Goal: Task Accomplishment & Management: Manage account settings

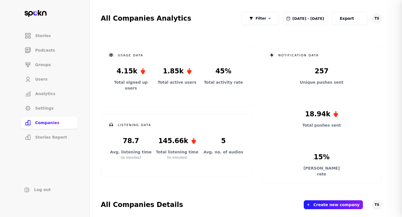
select select "3"
select select "2"
select select "3"
select select "2"
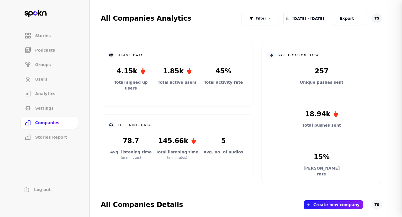
select select "3"
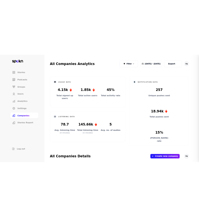
scroll to position [164, 0]
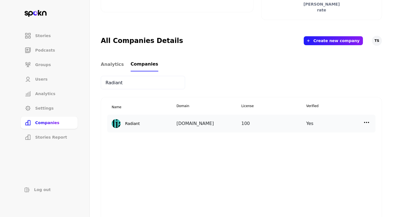
click at [366, 122] on img at bounding box center [366, 122] width 7 height 7
click at [317, 163] on p "Add New User" at bounding box center [316, 161] width 27 height 6
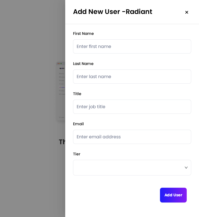
click at [97, 44] on input "text" at bounding box center [132, 46] width 118 height 14
paste input "[PERSON_NAME]"
type input "[PERSON_NAME]"
click at [110, 79] on input "text" at bounding box center [132, 77] width 118 height 14
paste input "[PERSON_NAME]"
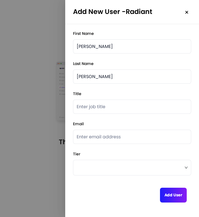
type input "[PERSON_NAME]"
click at [88, 105] on input "text" at bounding box center [132, 107] width 118 height 14
paste input "Project Lead, Leadership & Coaching"
click at [107, 107] on input "Project Lead, Leadership & Coaching" at bounding box center [132, 107] width 118 height 14
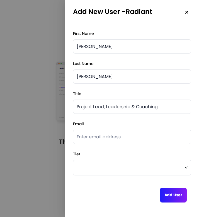
paste input "[EMAIL_ADDRESS][DOMAIN_NAME]"
type input "Project Lead, Leadership & Coaching"
click at [99, 138] on input "email" at bounding box center [132, 137] width 118 height 14
paste input "[EMAIL_ADDRESS][DOMAIN_NAME]"
click at [147, 165] on span at bounding box center [132, 168] width 111 height 8
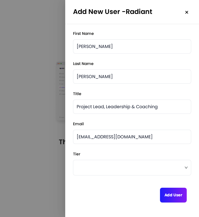
type input "[EMAIL_ADDRESS][DOMAIN_NAME]"
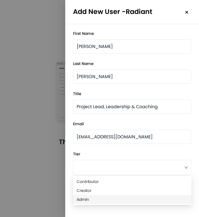
click at [109, 200] on span "Admin" at bounding box center [133, 200] width 112 height 6
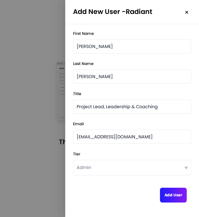
click at [172, 200] on button "Add User" at bounding box center [173, 195] width 27 height 15
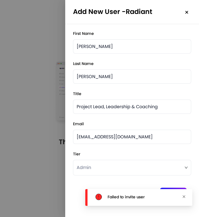
click at [185, 197] on icon "close" at bounding box center [184, 197] width 3 height 3
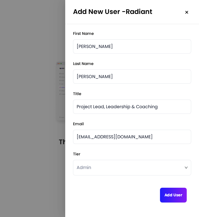
click at [185, 12] on img at bounding box center [187, 12] width 4 height 4
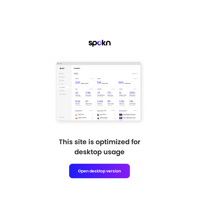
click at [96, 176] on button "Open desktop version" at bounding box center [99, 171] width 61 height 15
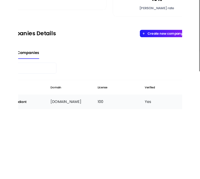
scroll to position [164, 63]
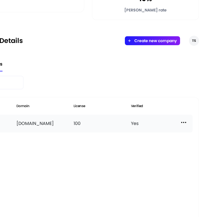
click at [182, 126] on img at bounding box center [184, 122] width 7 height 7
click at [138, 149] on p "Manage Users" at bounding box center [134, 147] width 28 height 6
select select "3"
select select "2"
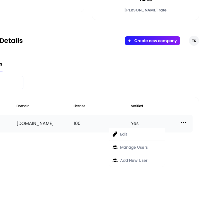
select select "3"
select select "2"
select select "3"
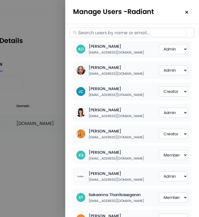
select select "3"
click at [149, 35] on input "text" at bounding box center [132, 33] width 109 height 8
paste input "[EMAIL_ADDRESS][DOMAIN_NAME]"
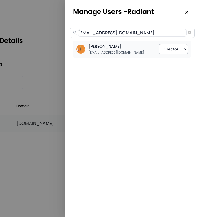
type input "[EMAIL_ADDRESS][DOMAIN_NAME]"
click at [177, 50] on select "Member Creator Admin" at bounding box center [173, 49] width 29 height 10
click at [174, 50] on select "Member Creator Admin" at bounding box center [173, 49] width 29 height 10
select select "2"
click at [188, 33] on span "[EMAIL_ADDRESS][DOMAIN_NAME]" at bounding box center [132, 33] width 125 height 10
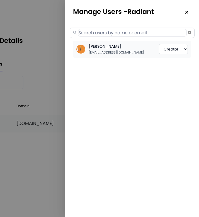
select select "3"
select select "2"
select select "3"
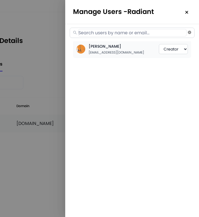
select select "3"
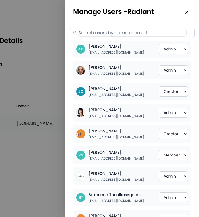
click at [166, 33] on input "text" at bounding box center [132, 33] width 109 height 8
paste input "[EMAIL_ADDRESS][DOMAIN_NAME]"
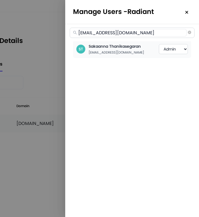
type input "[EMAIL_ADDRESS][DOMAIN_NAME]"
select select "3"
select select "2"
select select "3"
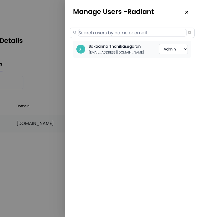
select select "2"
select select "3"
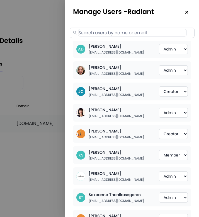
paste input "[EMAIL_ADDRESS][DOMAIN_NAME]"
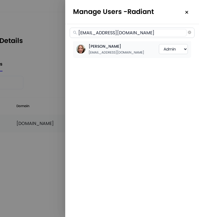
type input "[EMAIL_ADDRESS][DOMAIN_NAME]"
select select "3"
select select "2"
select select "3"
select select "2"
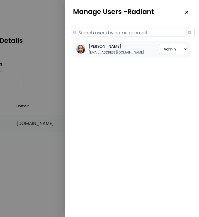
select select "3"
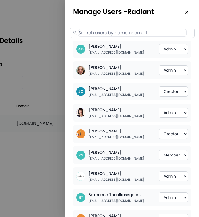
click at [154, 34] on input "text" at bounding box center [132, 33] width 109 height 8
paste input "[EMAIL_ADDRESS][DOMAIN_NAME]"
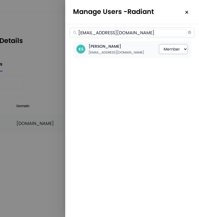
type input "[EMAIL_ADDRESS][DOMAIN_NAME]"
click at [174, 49] on select "Member Creator Admin" at bounding box center [173, 49] width 29 height 10
select select "1"
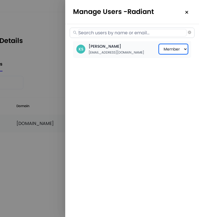
select select "3"
select select "2"
select select "3"
select select "2"
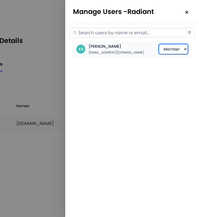
select select "3"
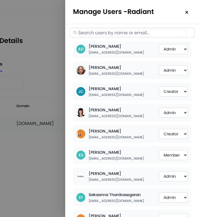
click at [156, 34] on input "text" at bounding box center [132, 33] width 109 height 8
paste input "[EMAIL_ADDRESS][DOMAIN_NAME]"
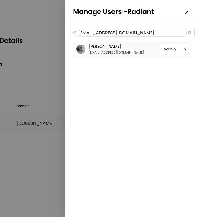
type input "[EMAIL_ADDRESS][DOMAIN_NAME]"
select select "3"
select select "2"
select select "3"
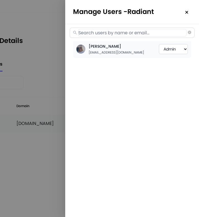
select select "2"
select select "3"
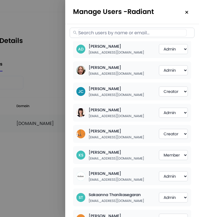
paste input "[EMAIL_ADDRESS][DOMAIN_NAME]"
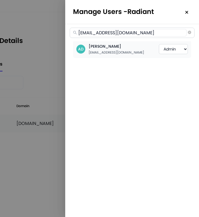
type input "[EMAIL_ADDRESS][DOMAIN_NAME]"
select select "3"
select select "2"
select select "3"
select select "2"
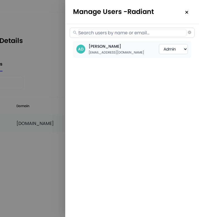
select select "3"
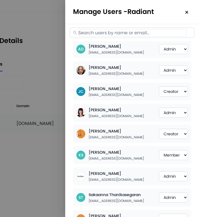
paste input "[EMAIL_ADDRESS][DOMAIN_NAME]"
type input "[EMAIL_ADDRESS][DOMAIN_NAME]"
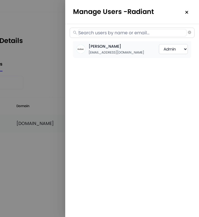
select select "3"
select select "2"
select select "3"
select select "2"
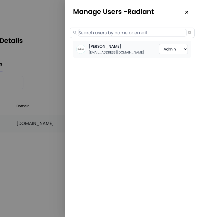
select select "3"
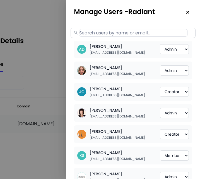
scroll to position [164, 62]
